Goal: Transaction & Acquisition: Download file/media

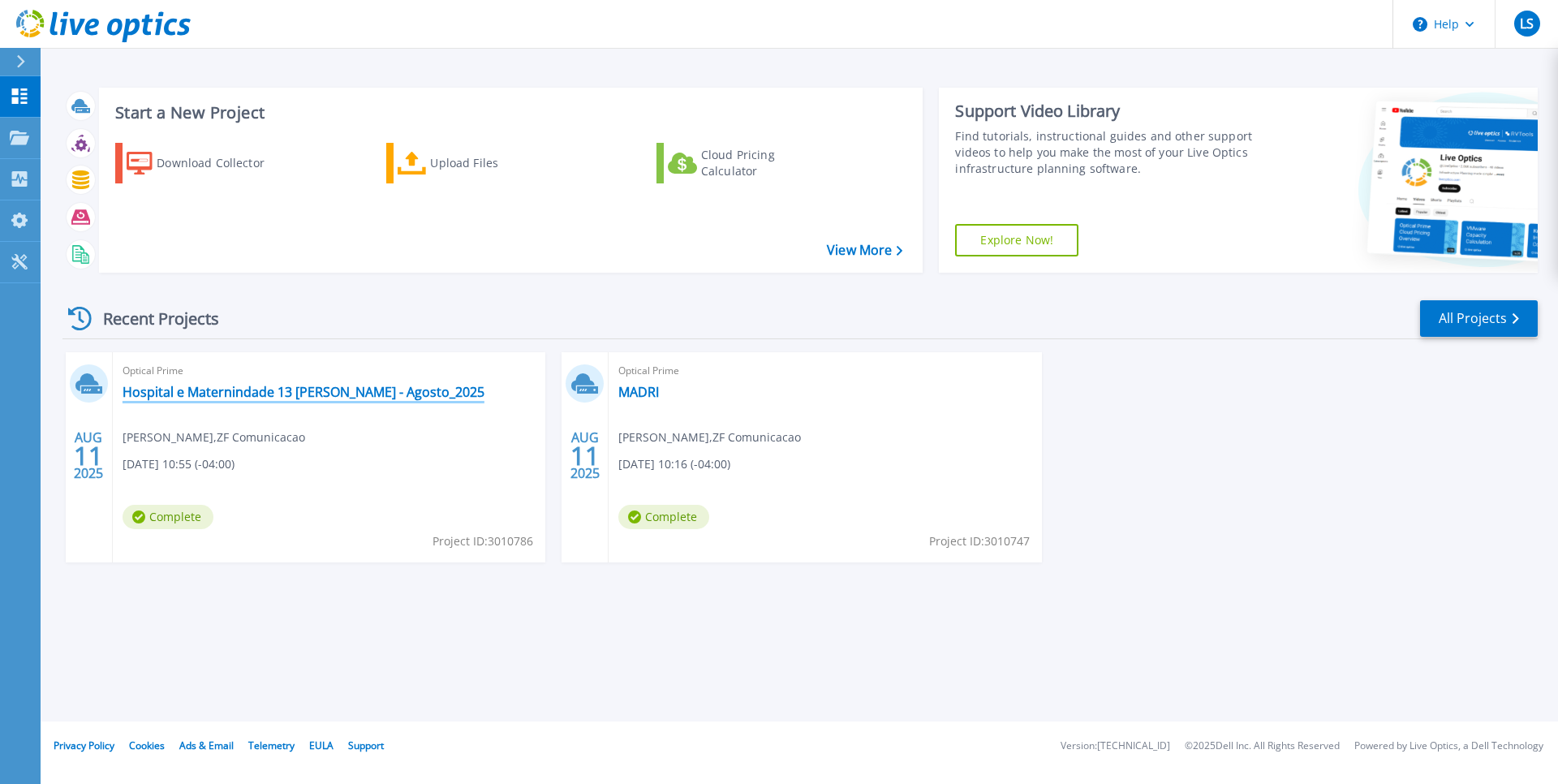
click at [234, 393] on link "Hospital e Maternindade 13 de Maio - Agosto_2025" at bounding box center [304, 392] width 362 height 16
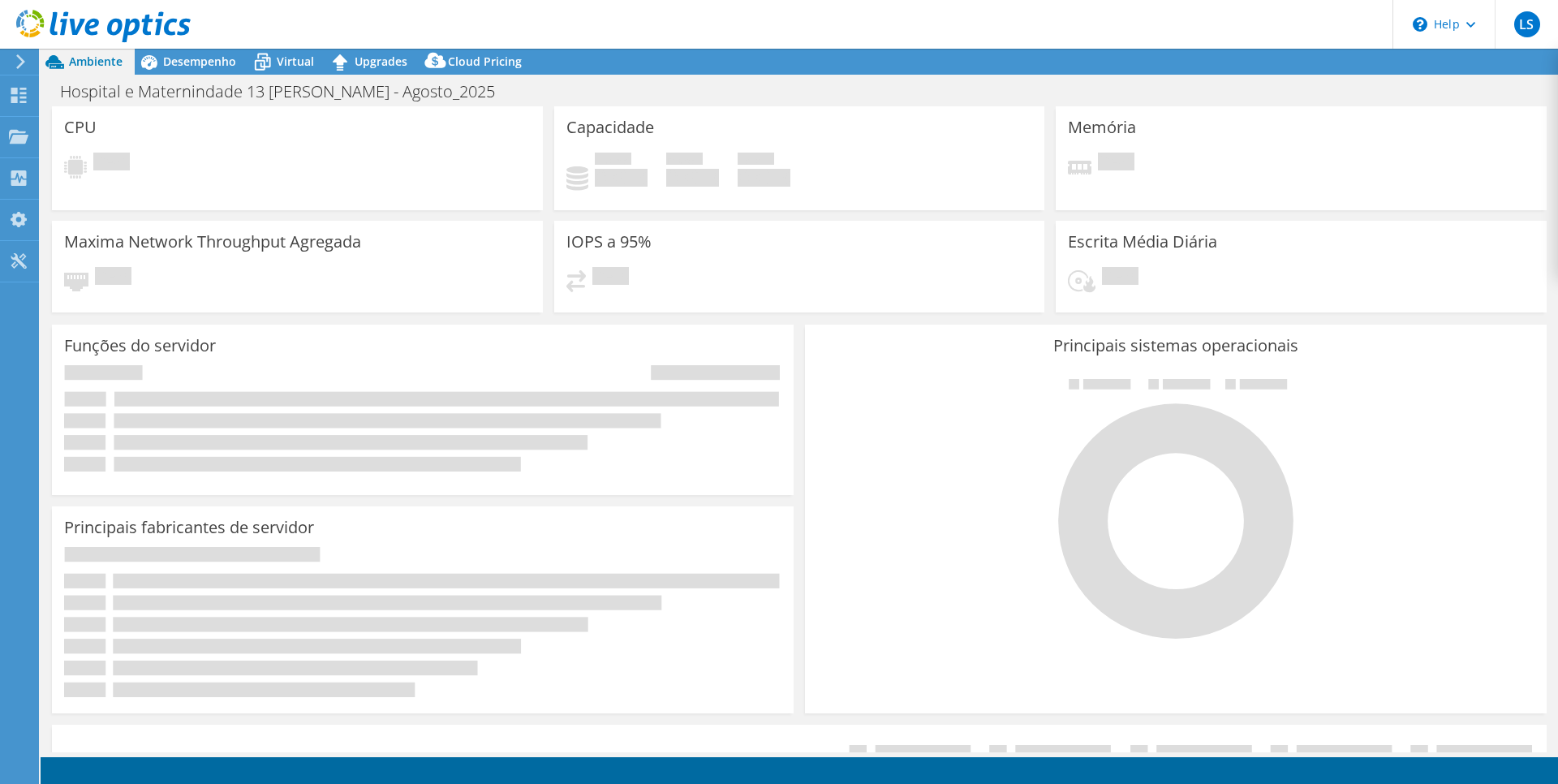
select select "USD"
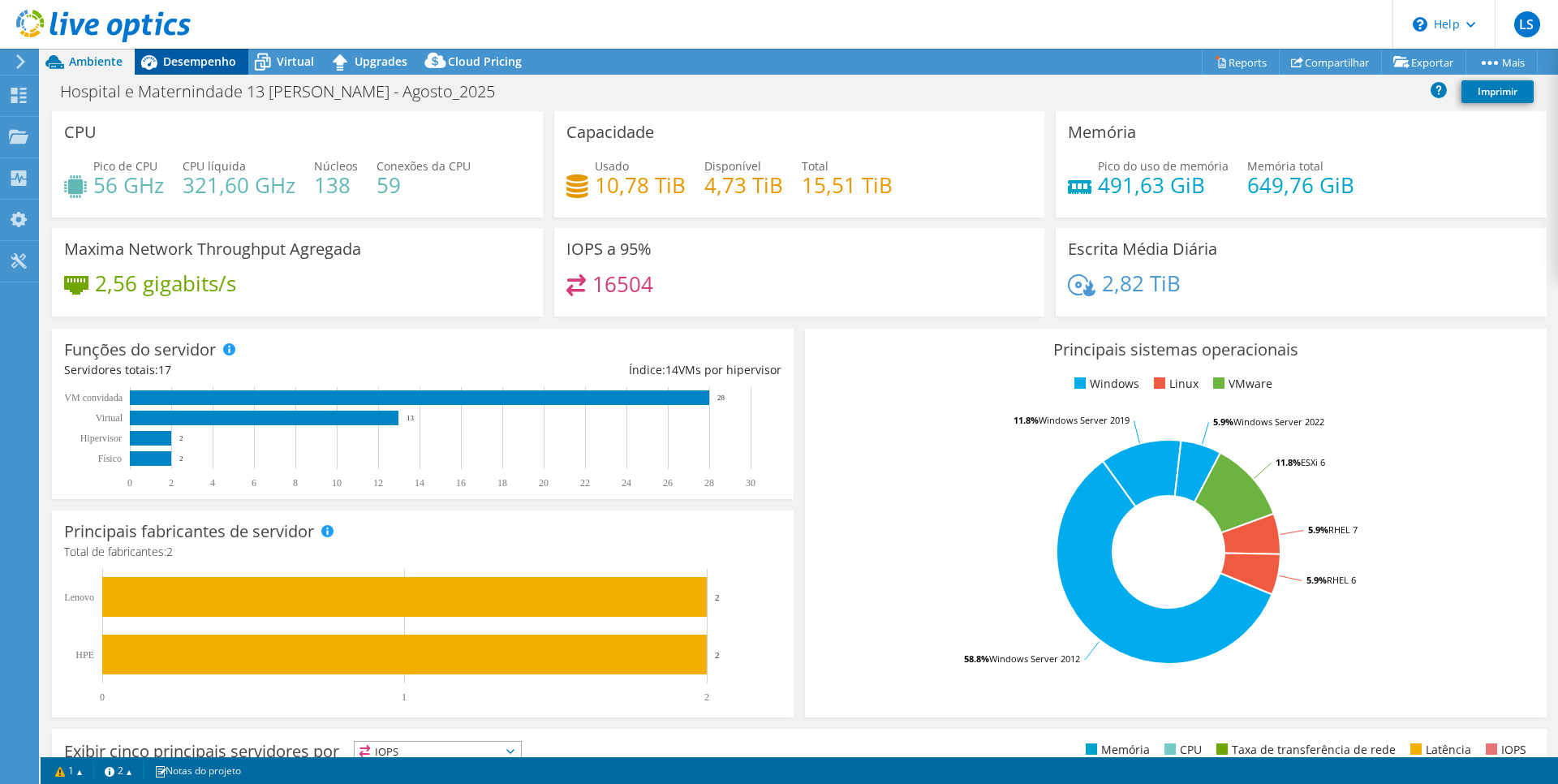
click at [205, 64] on span "Desempenho" at bounding box center [199, 61] width 73 height 15
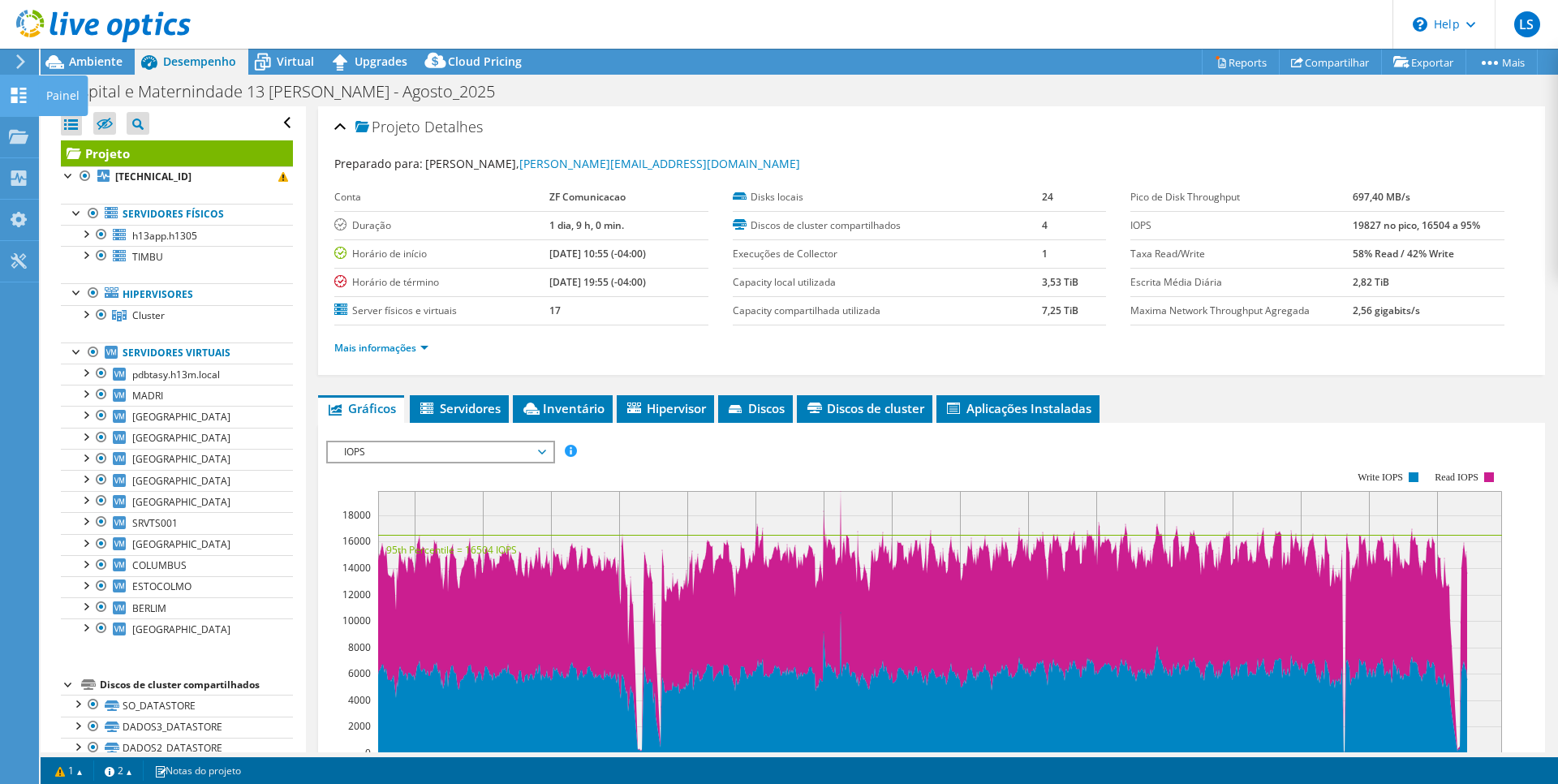
click at [9, 91] on icon at bounding box center [18, 95] width 19 height 15
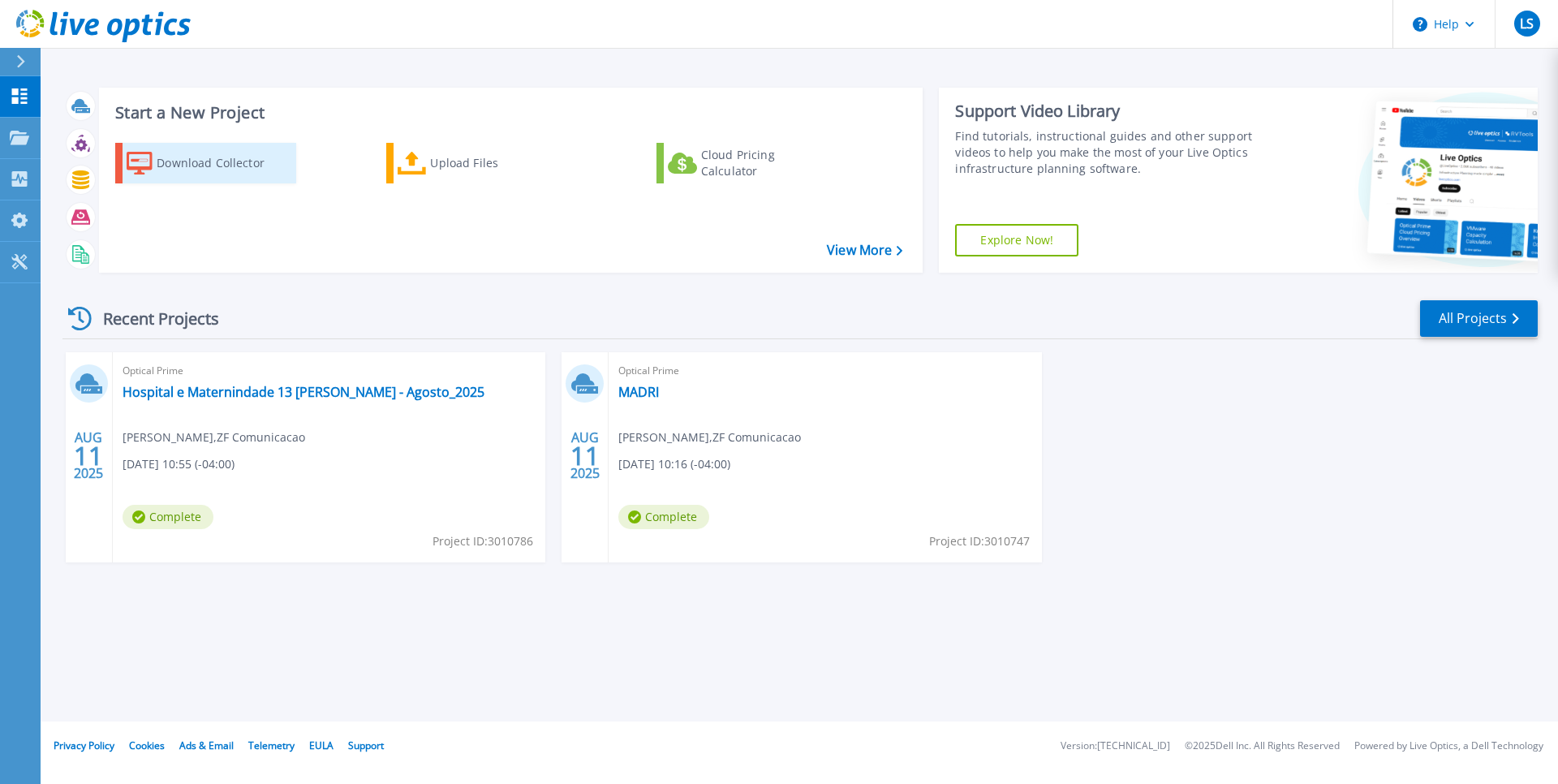
click at [238, 166] on div "Download Collector" at bounding box center [221, 163] width 130 height 33
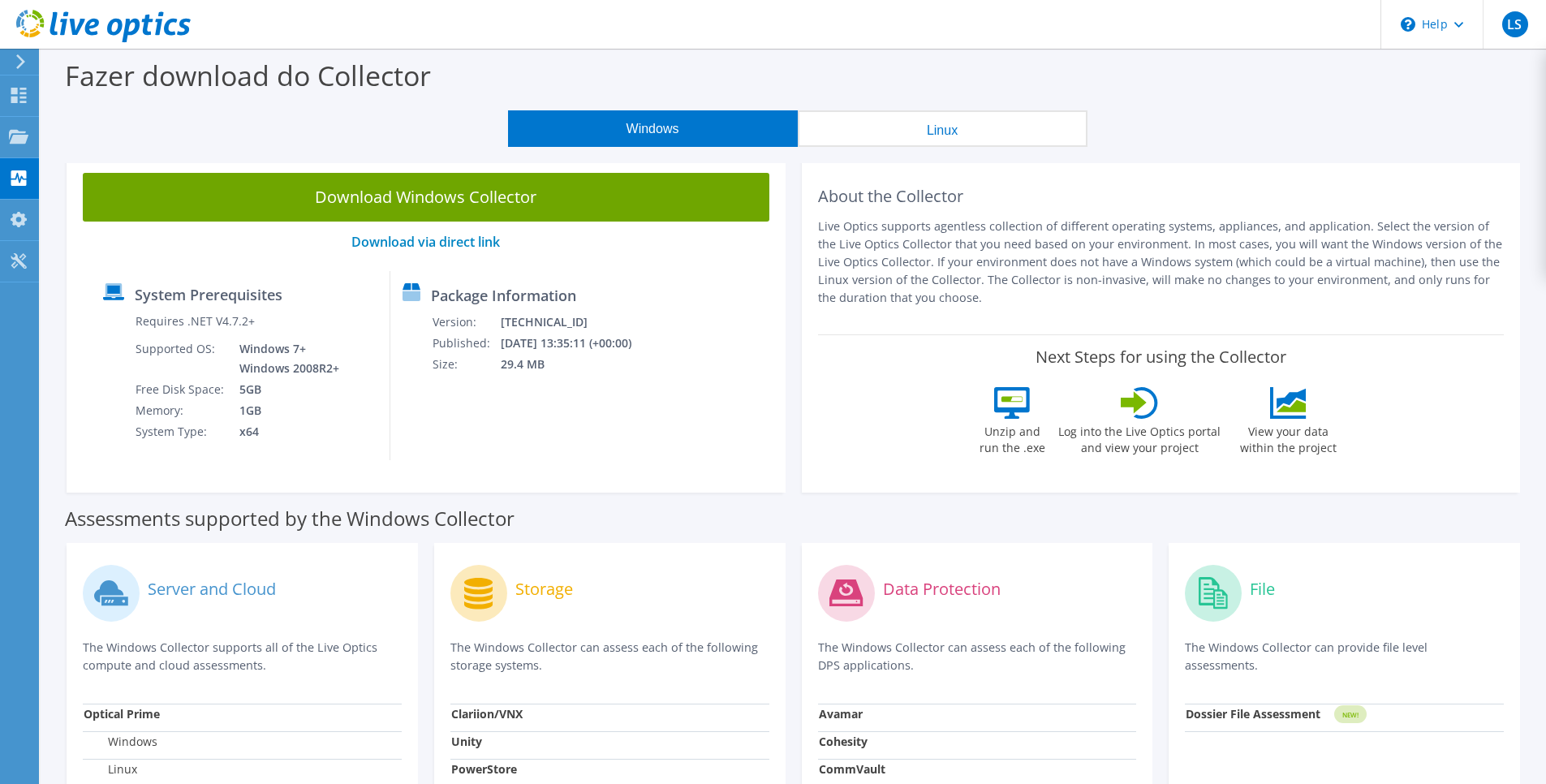
click at [924, 138] on button "Linux" at bounding box center [943, 128] width 289 height 36
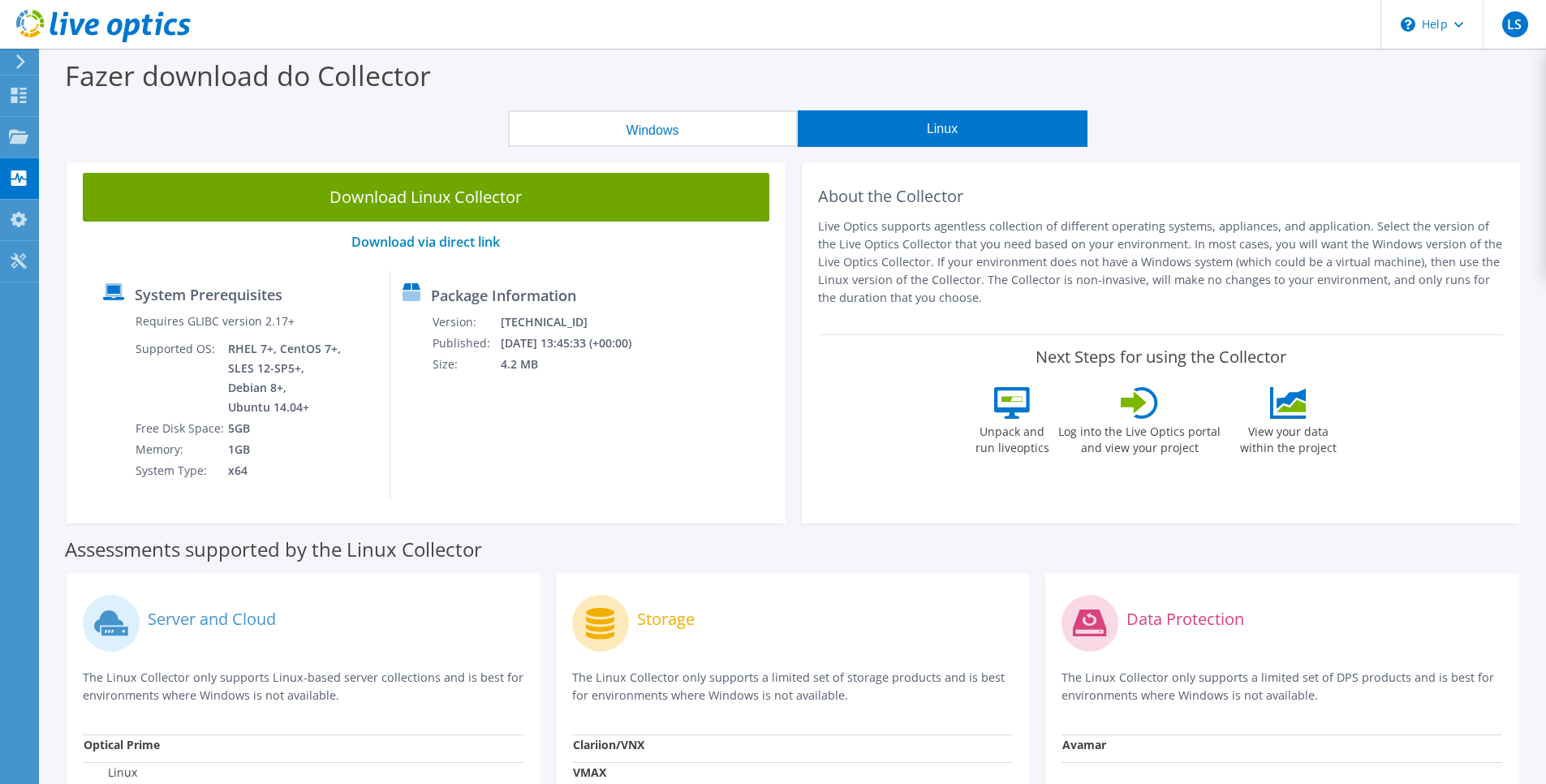
click at [644, 126] on button "Windows" at bounding box center [652, 128] width 289 height 36
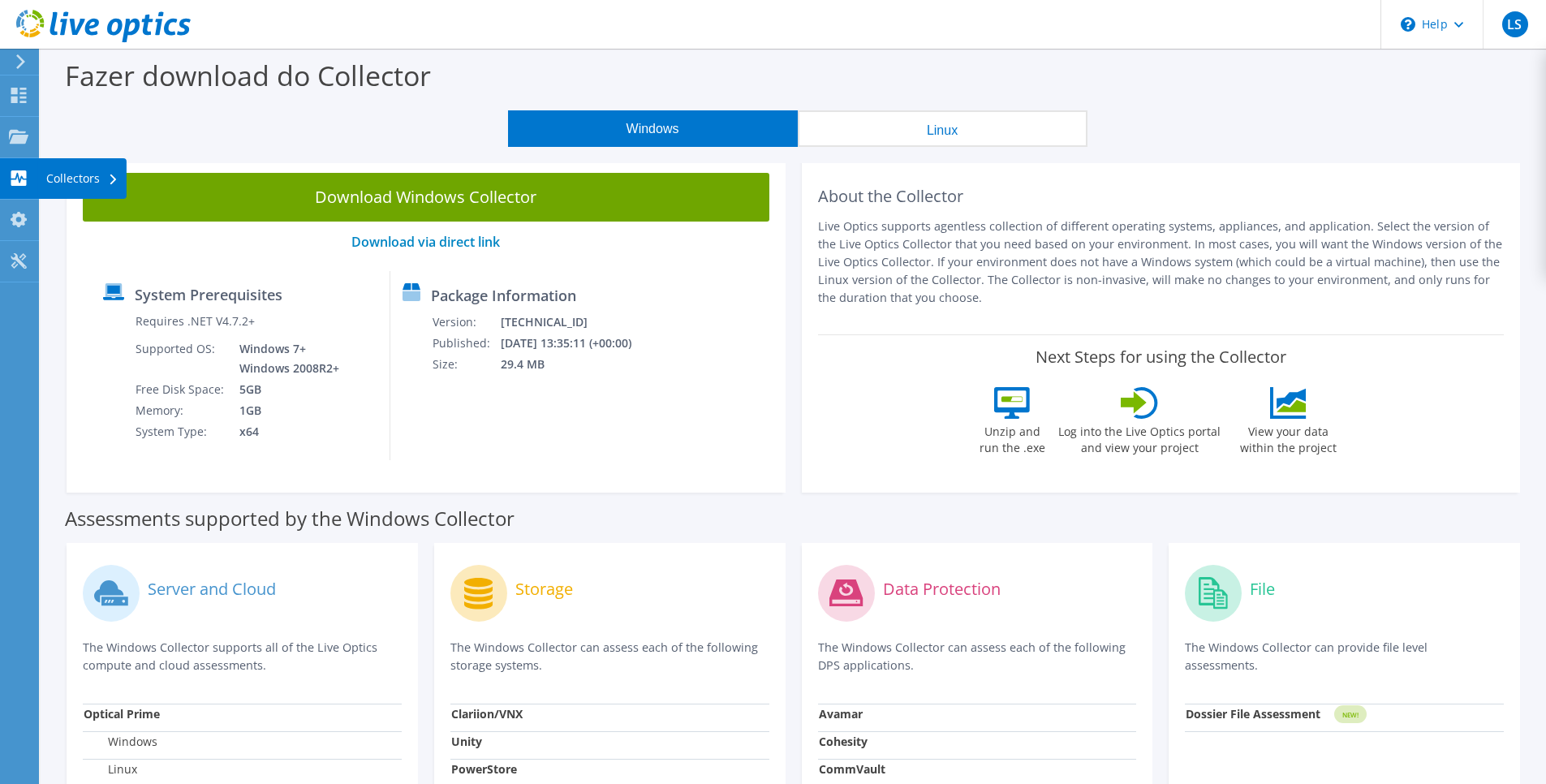
click at [24, 183] on use at bounding box center [18, 177] width 15 height 15
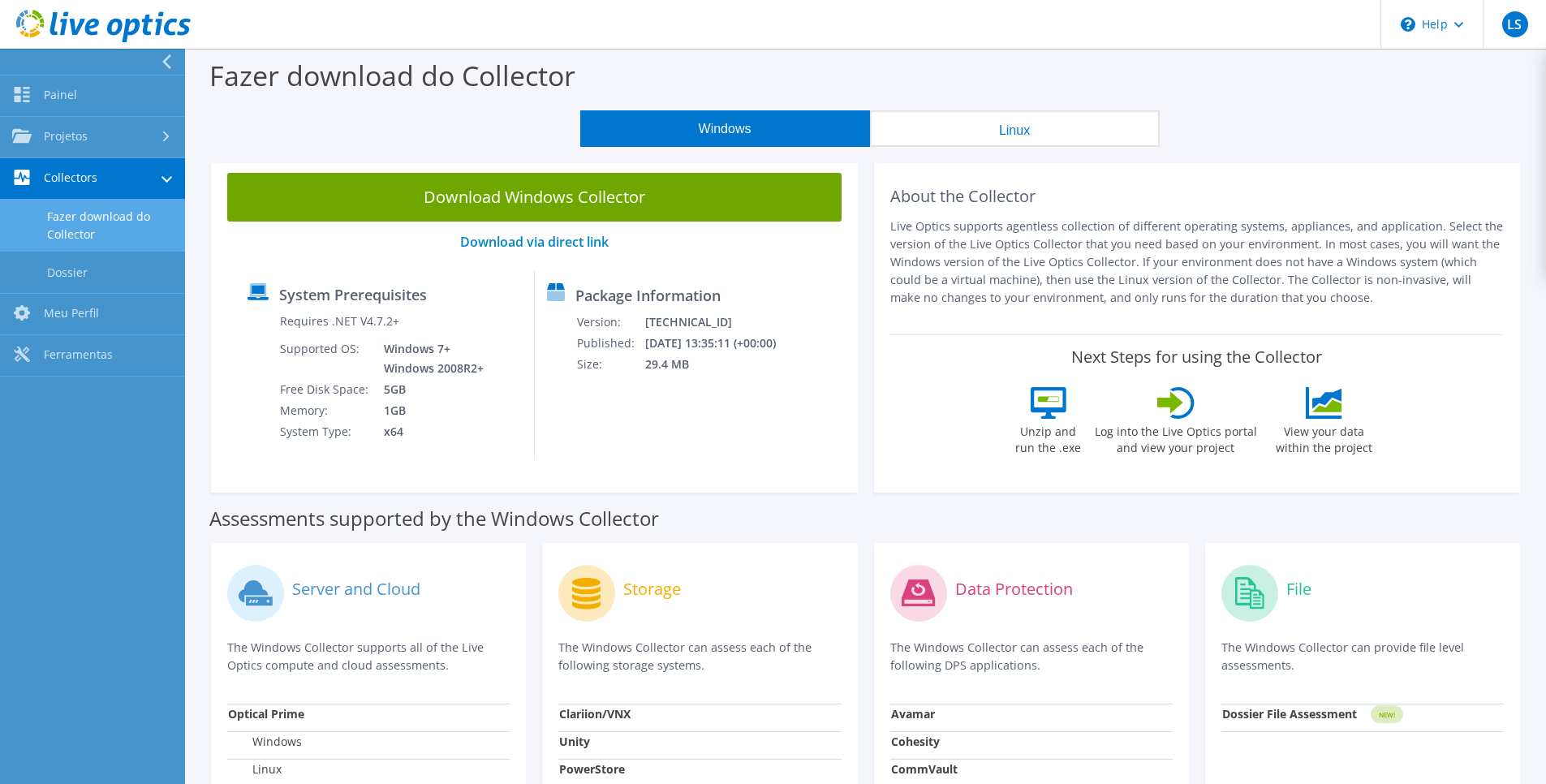
click at [660, 457] on div "Package Information Version: [TECHNICAL_ID] Published: [DATE] 13:35:11 (+00:00)…" at bounding box center [657, 366] width 245 height 189
